Goal: Find specific page/section: Find specific page/section

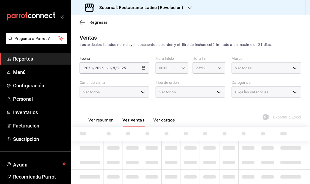
click at [89, 23] on span "Regresar" at bounding box center [94, 22] width 28 height 5
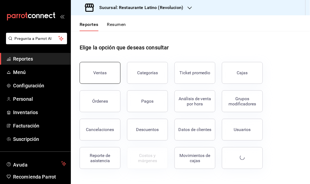
click at [100, 66] on button "Ventas" at bounding box center [100, 73] width 41 height 22
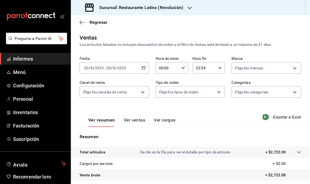
click at [190, 6] on icon "button" at bounding box center [190, 8] width 4 height 4
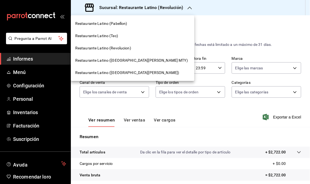
click at [132, 59] on span "Restaurante Latino ([GEOGRAPHIC_DATA][PERSON_NAME] MTY)" at bounding box center [131, 61] width 113 height 6
